Goal: Task Accomplishment & Management: Use online tool/utility

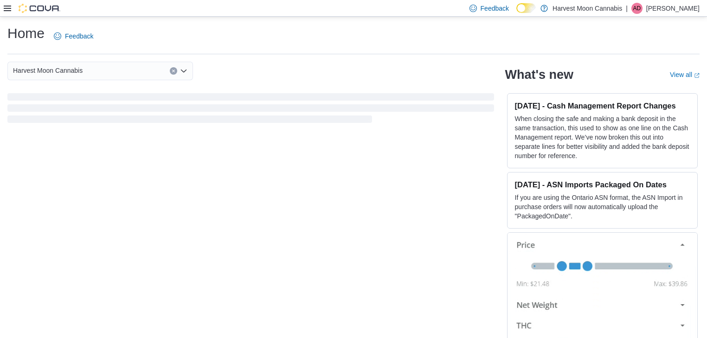
click at [2, 7] on div "Feedback Dark Mode Harvest Moon Cannabis | AD Andy Downing" at bounding box center [353, 8] width 707 height 17
click at [5, 7] on icon at bounding box center [7, 8] width 7 height 7
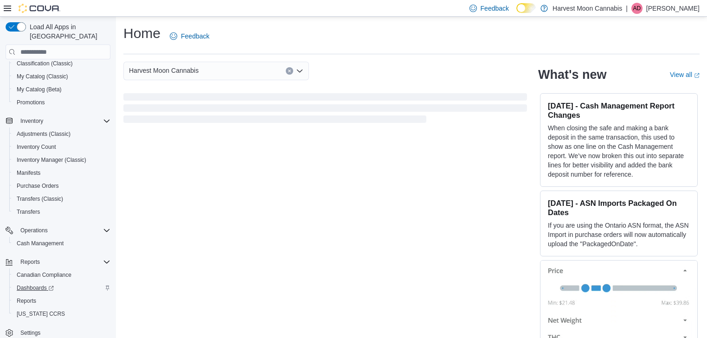
scroll to position [79, 0]
click at [33, 296] on span "Reports" at bounding box center [26, 299] width 19 height 7
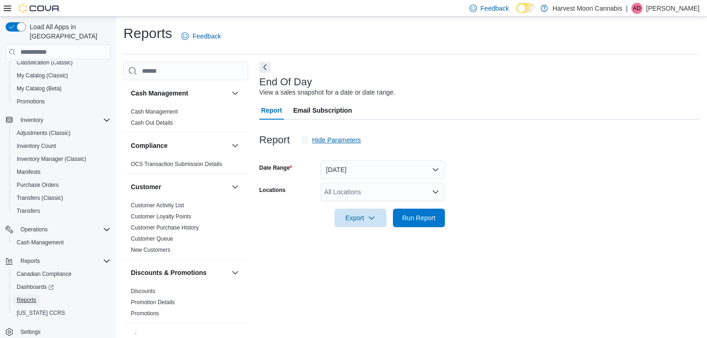
scroll to position [3, 0]
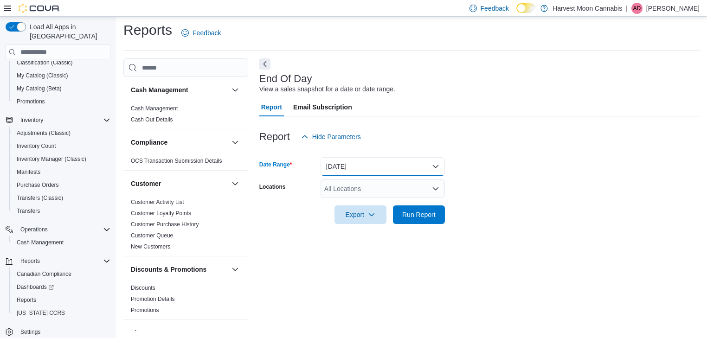
click at [358, 165] on button "Today" at bounding box center [382, 166] width 124 height 19
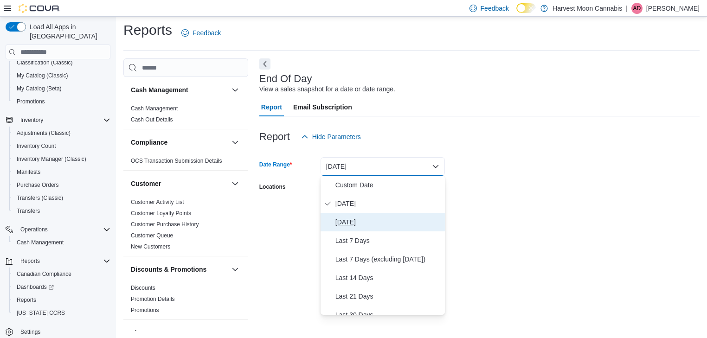
click at [356, 220] on span "Yesterday" at bounding box center [388, 222] width 106 height 11
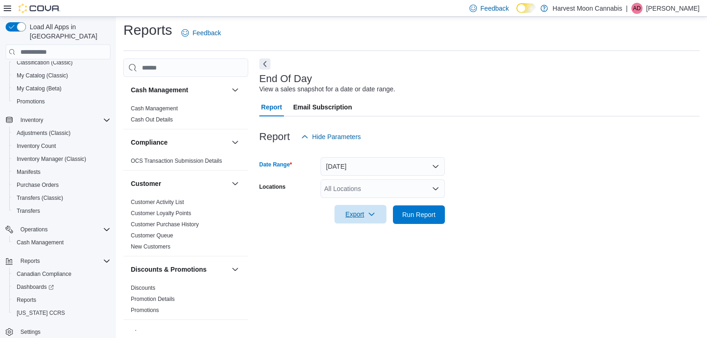
click at [369, 215] on icon "button" at bounding box center [371, 214] width 7 height 7
click at [379, 249] on span "Export to Pdf" at bounding box center [362, 251] width 42 height 7
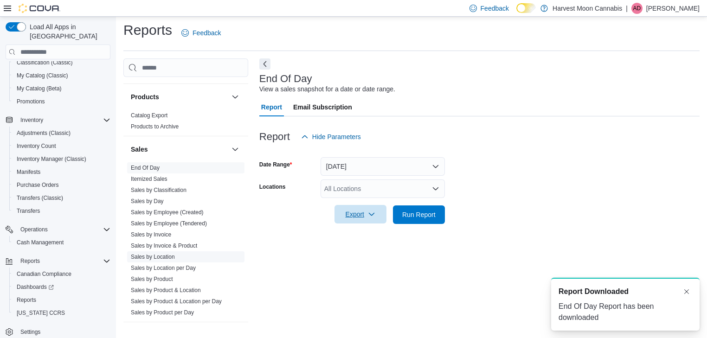
scroll to position [594, 0]
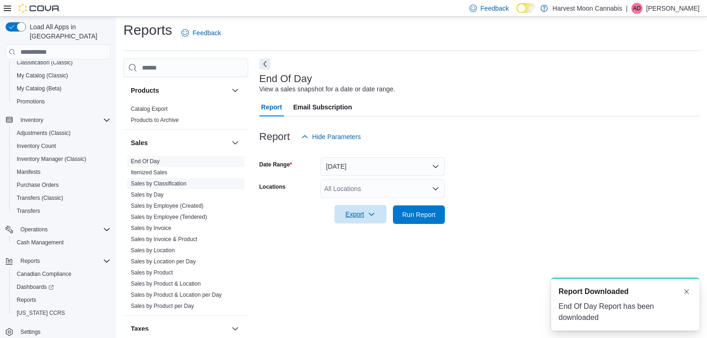
click at [179, 183] on link "Sales by Classification" at bounding box center [159, 183] width 56 height 6
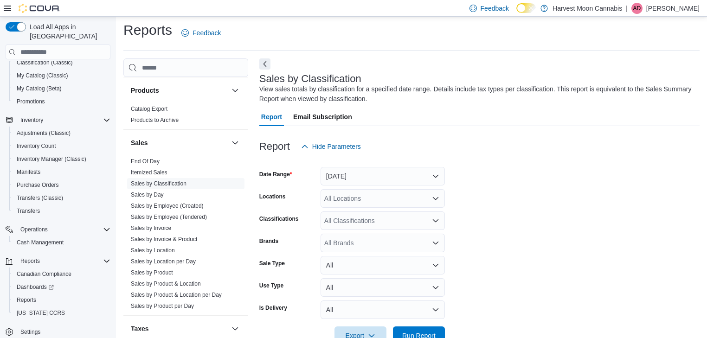
scroll to position [29, 0]
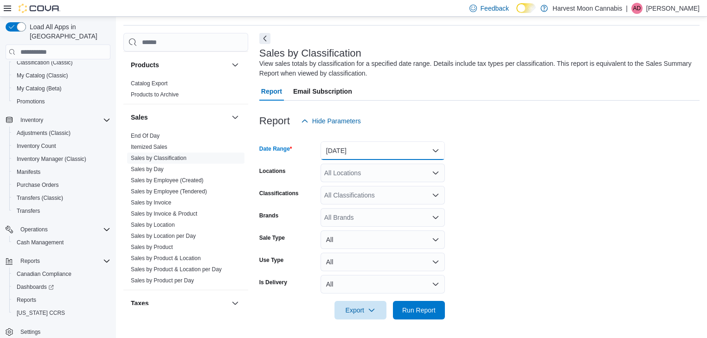
click at [377, 153] on button "Yesterday" at bounding box center [382, 150] width 124 height 19
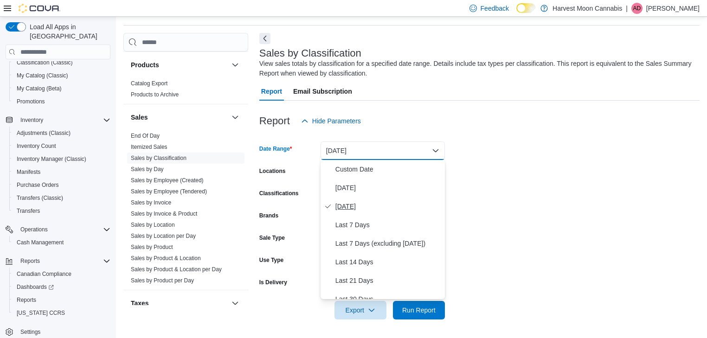
click at [365, 203] on span "Yesterday" at bounding box center [388, 206] width 106 height 11
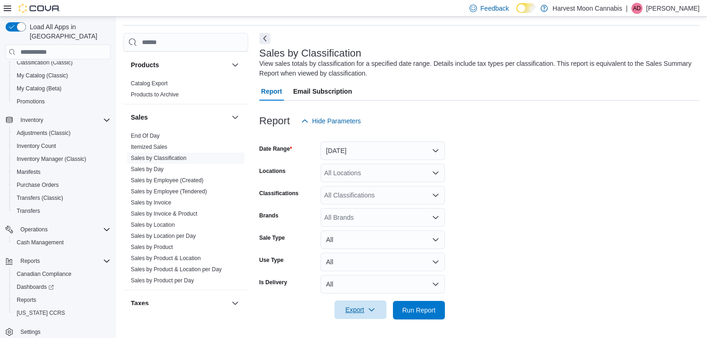
click at [357, 311] on span "Export" at bounding box center [360, 309] width 41 height 19
click at [371, 253] on span "Export to Excel" at bounding box center [362, 253] width 42 height 7
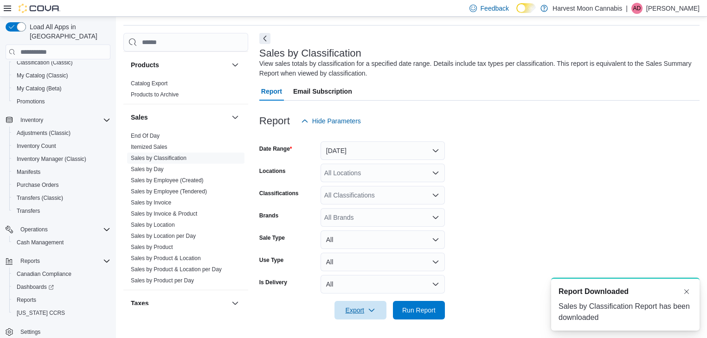
scroll to position [0, 0]
